Goal: Check status

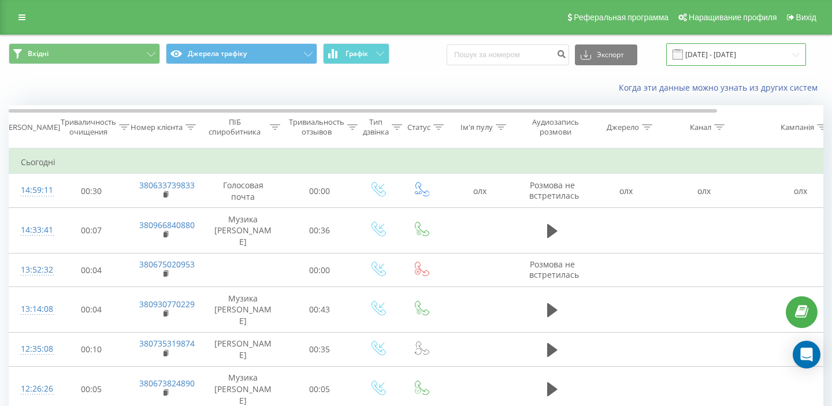
click at [721, 57] on input "[DATE] - [DATE]" at bounding box center [736, 54] width 140 height 23
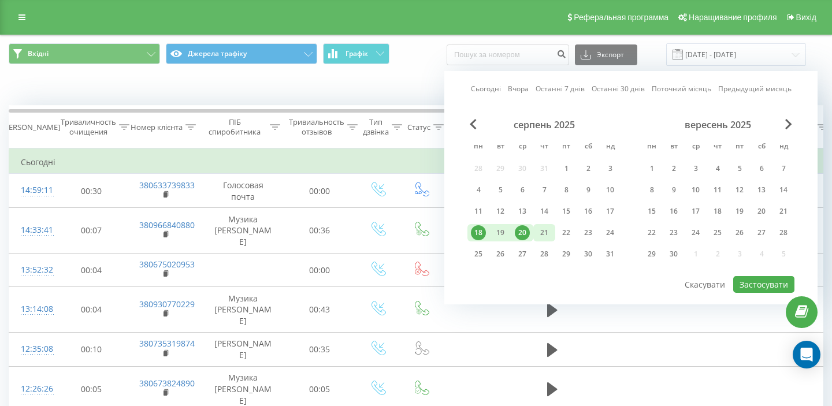
click at [543, 231] on font "21" at bounding box center [544, 233] width 8 height 10
click at [506, 229] on div "19" at bounding box center [500, 232] width 15 height 15
click at [755, 279] on font "Застосувати" at bounding box center [763, 284] width 49 height 11
type input "[DATE] - [DATE]"
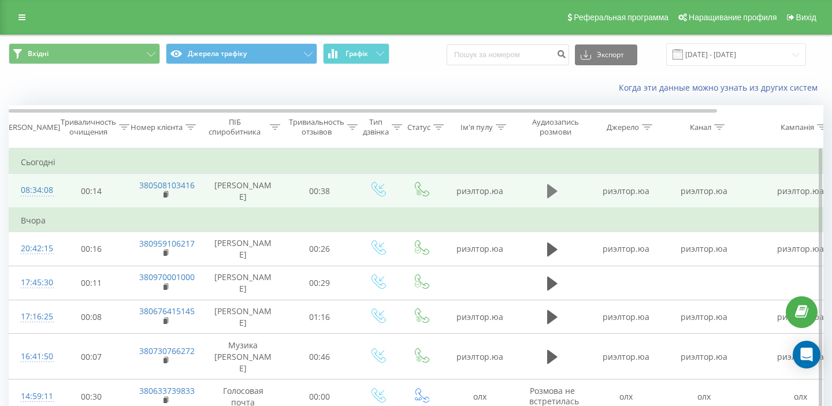
click at [551, 191] on icon at bounding box center [552, 191] width 10 height 14
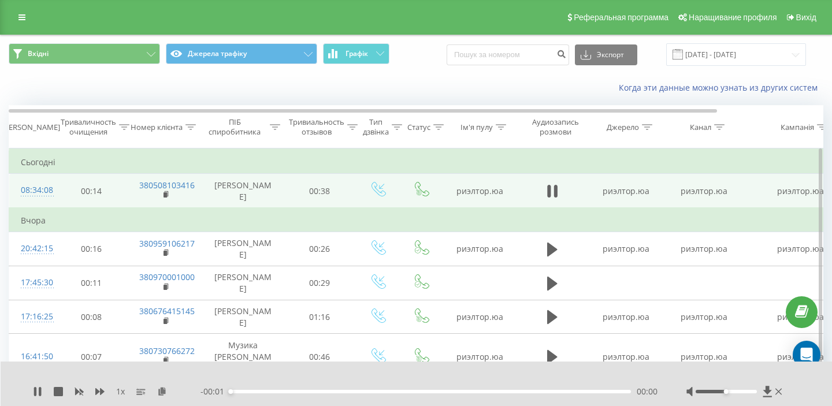
click at [304, 386] on div "- 00:01 00:00 00:00" at bounding box center [428, 392] width 457 height 12
click at [317, 390] on div "- 00:01 00:00 00:00" at bounding box center [428, 392] width 457 height 12
click at [361, 390] on div "00:01" at bounding box center [430, 391] width 401 height 3
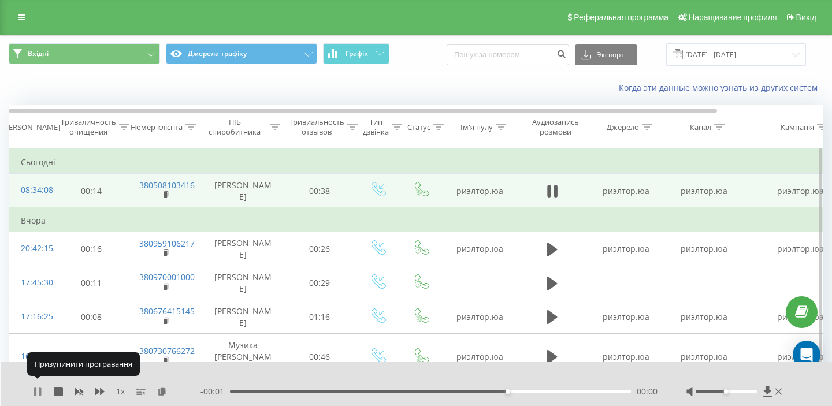
click at [37, 387] on icon at bounding box center [37, 391] width 9 height 9
